Goal: Transaction & Acquisition: Purchase product/service

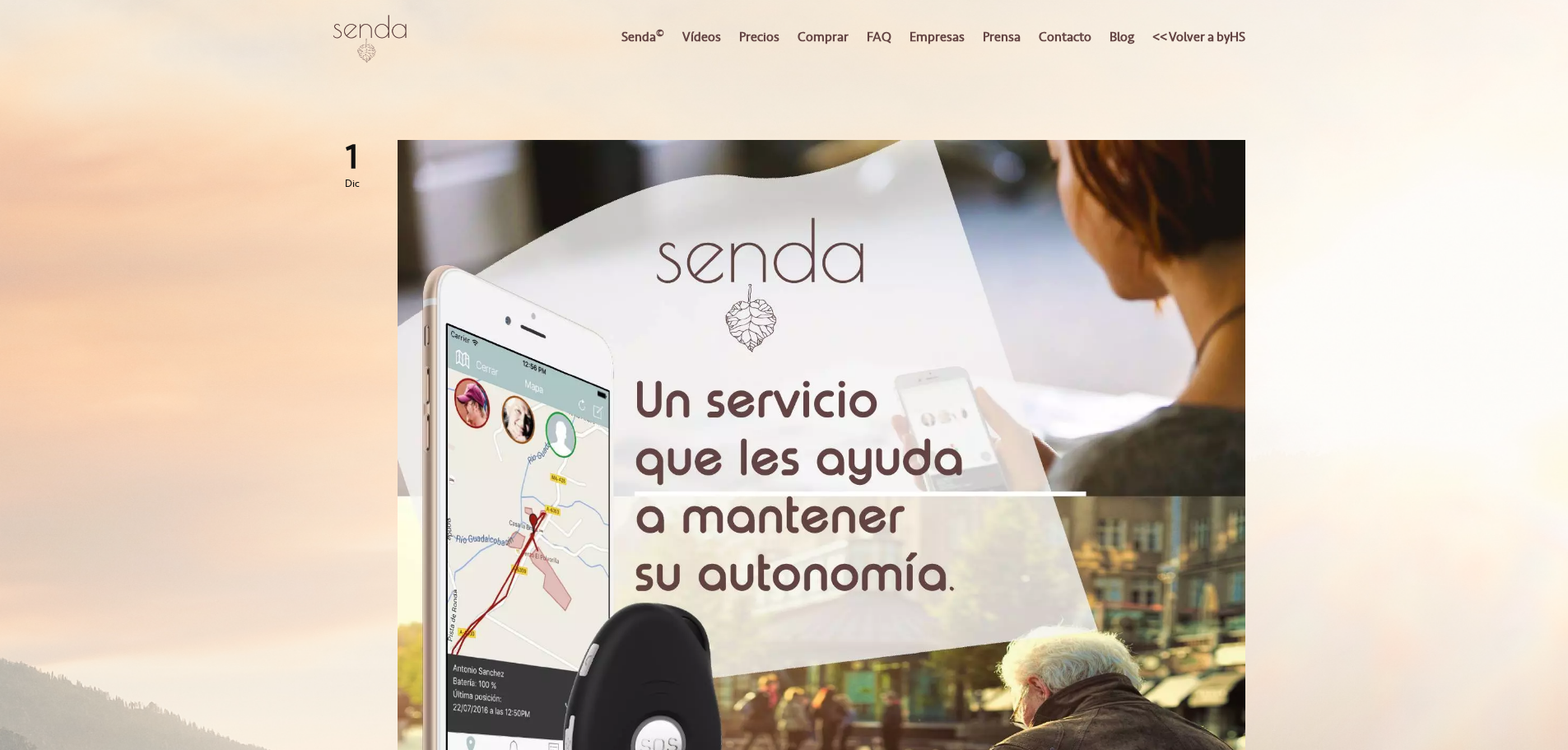
click at [641, 40] on link "Senda ©" at bounding box center [642, 36] width 59 height 72
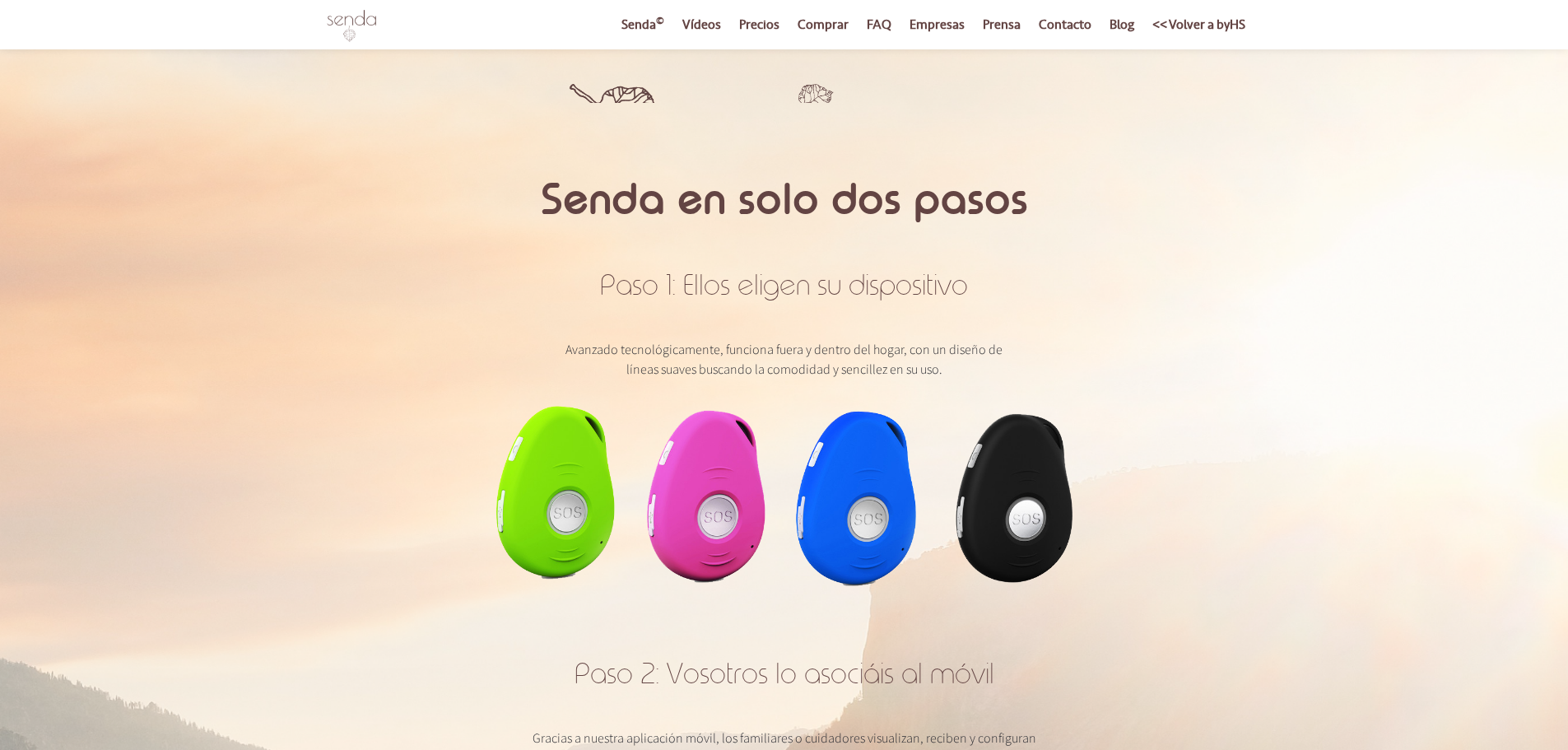
scroll to position [3443, 0]
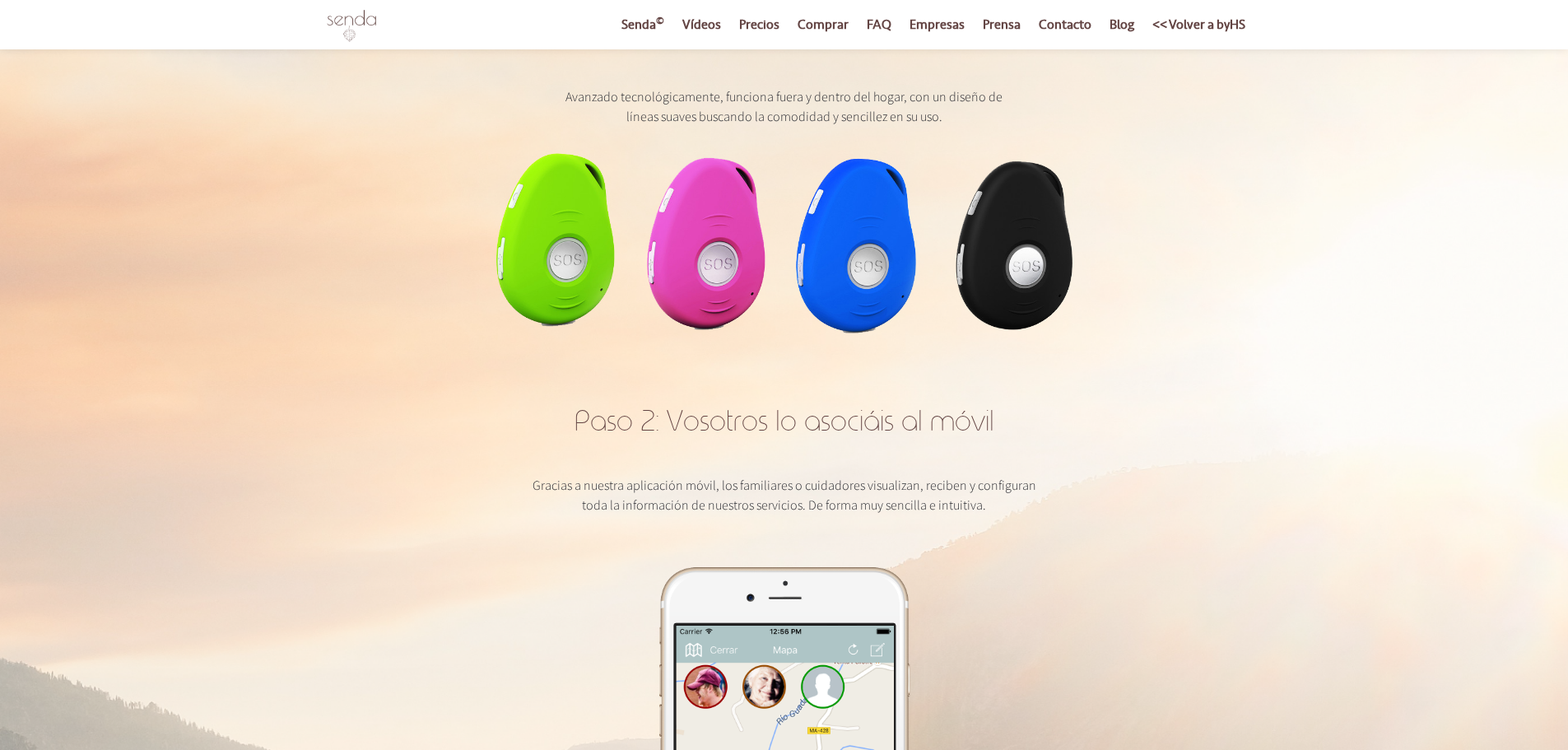
click at [720, 263] on img at bounding box center [784, 237] width 577 height 191
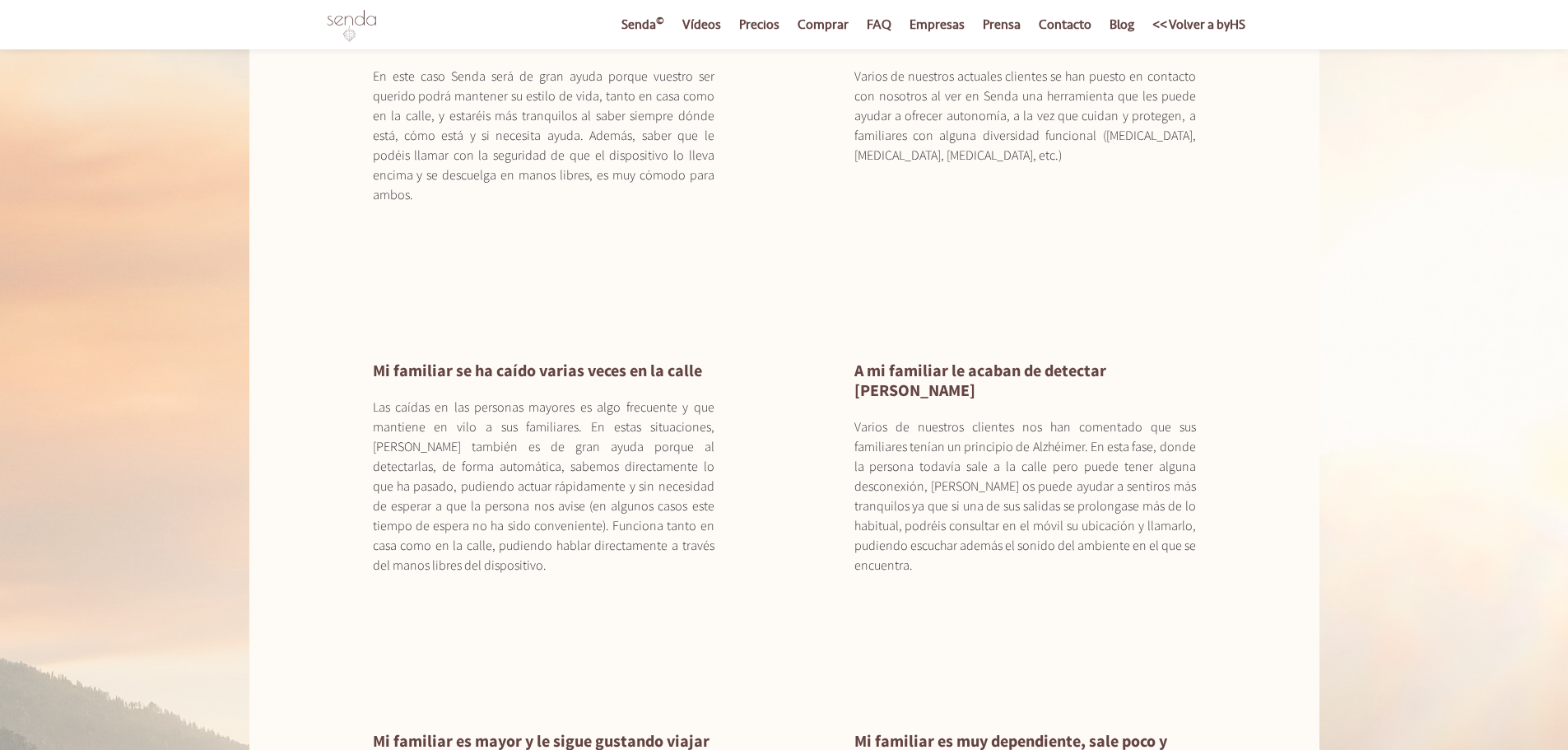
scroll to position [8352, 0]
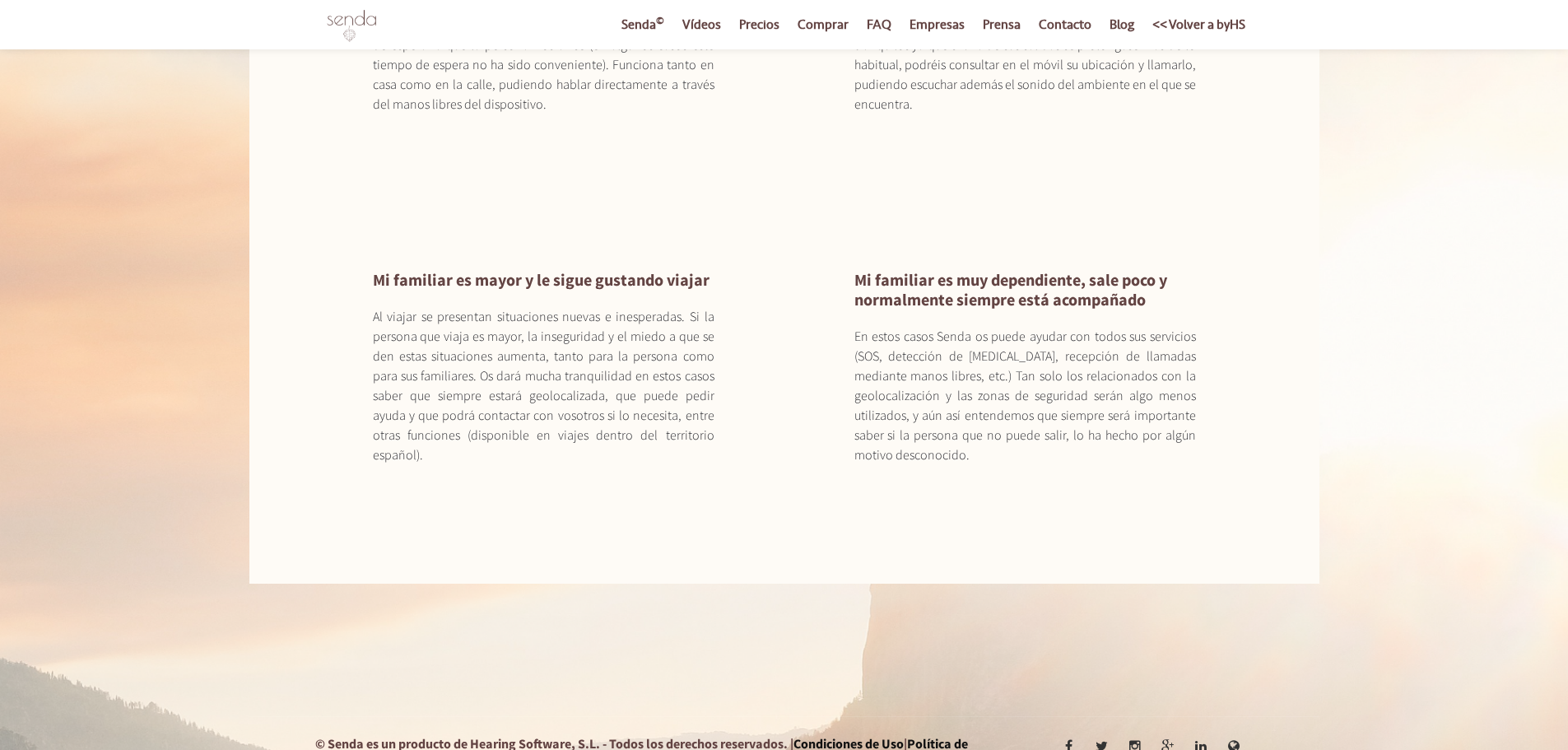
click at [752, 18] on link "Precios" at bounding box center [759, 24] width 56 height 50
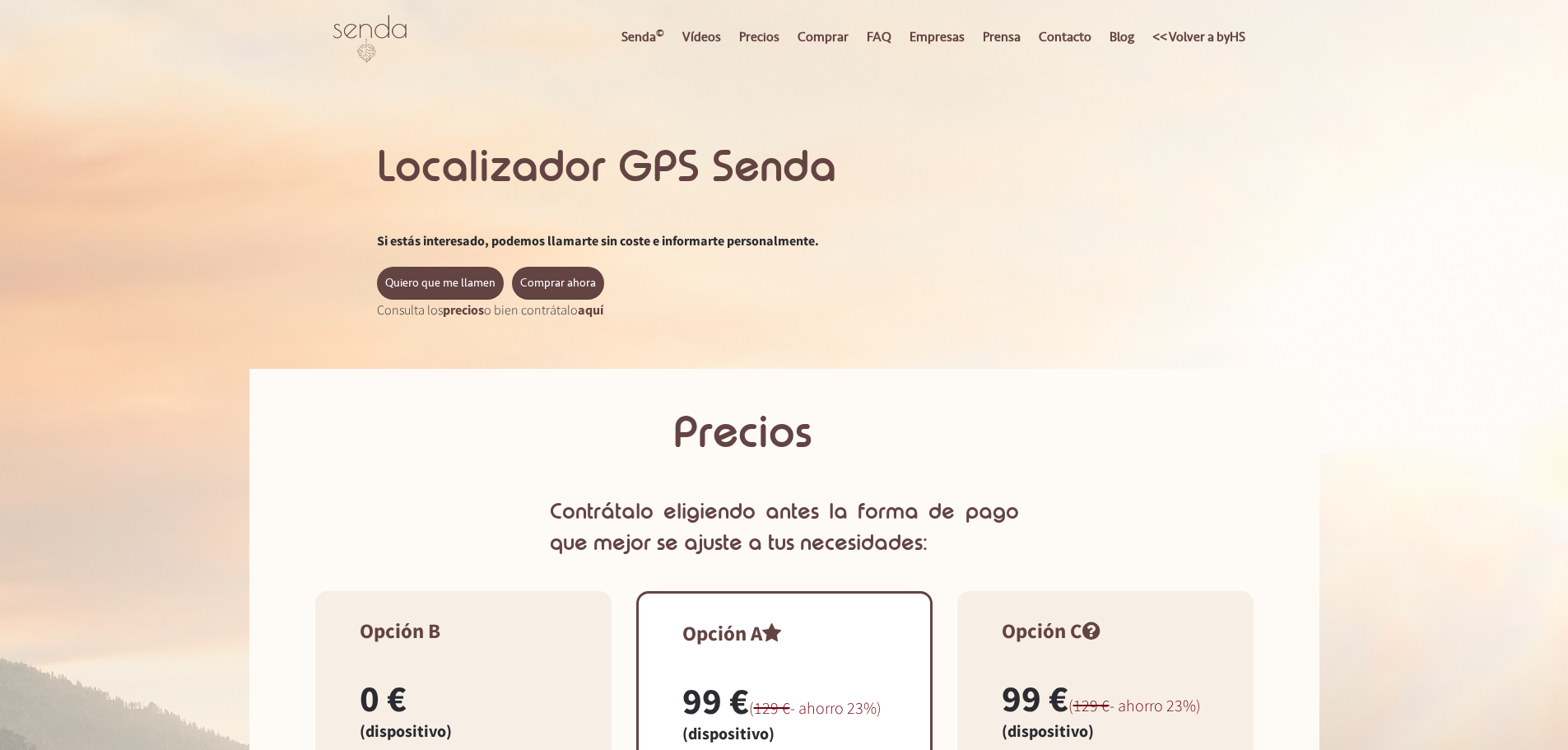
click at [839, 33] on link "Comprar" at bounding box center [823, 36] width 68 height 72
